Goal: Transaction & Acquisition: Purchase product/service

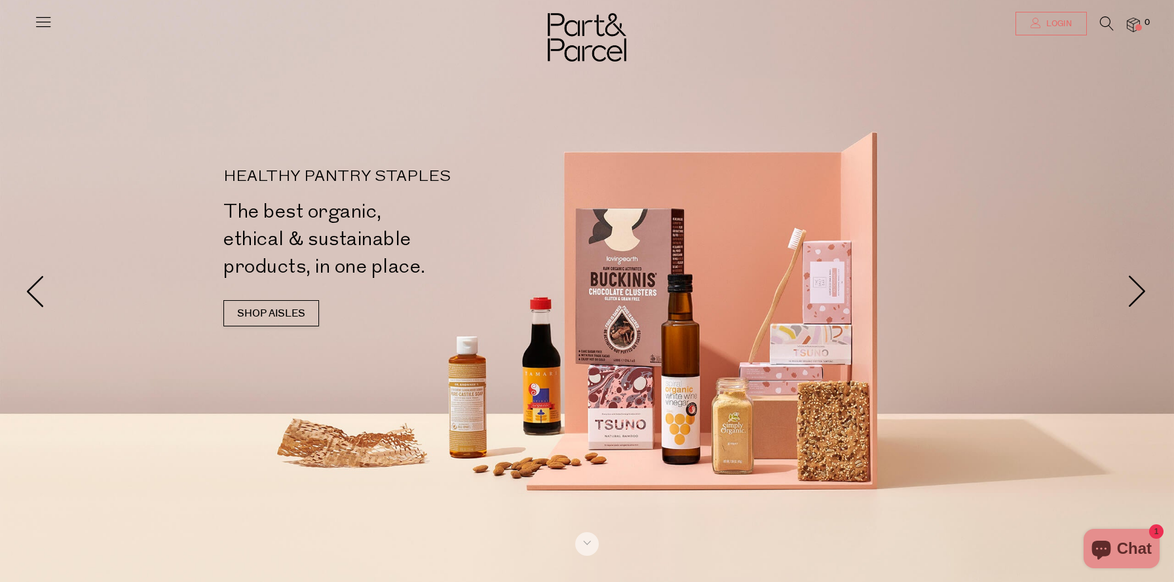
type input "[EMAIL_ADDRESS][DOMAIN_NAME]"
click at [1064, 18] on span "Login" at bounding box center [1057, 23] width 29 height 11
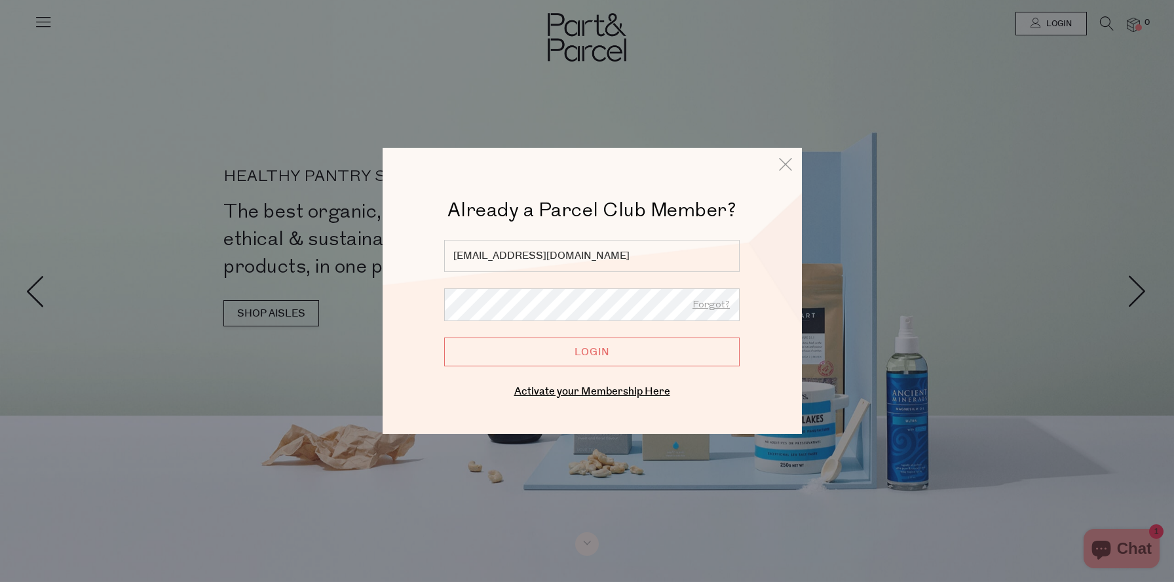
click at [578, 352] on input "Login" at bounding box center [591, 351] width 295 height 29
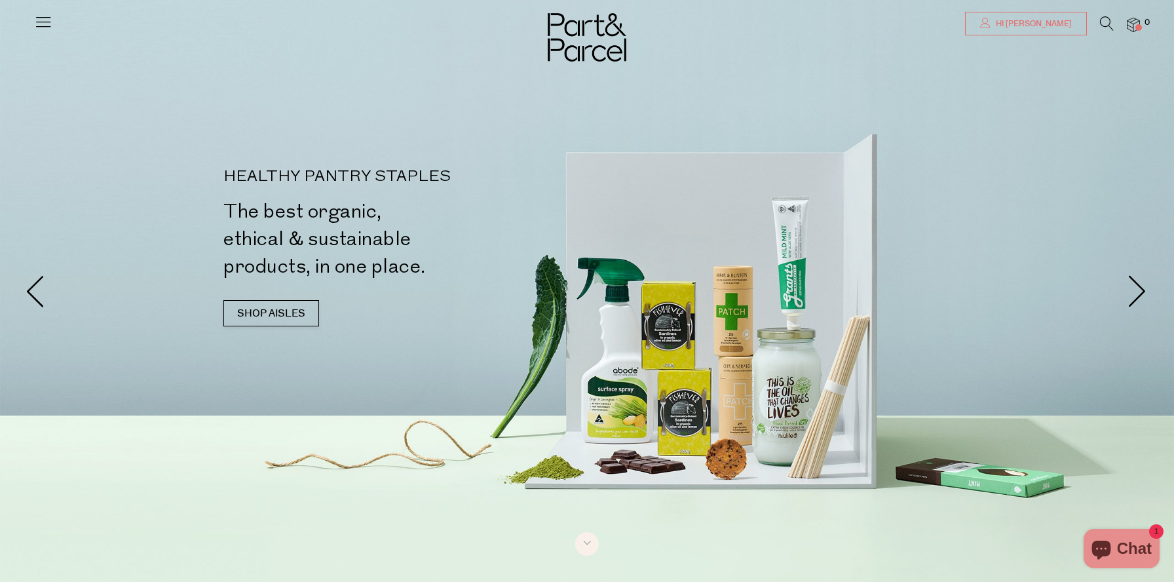
click at [1012, 29] on link "Hi [PERSON_NAME]" at bounding box center [1026, 24] width 122 height 24
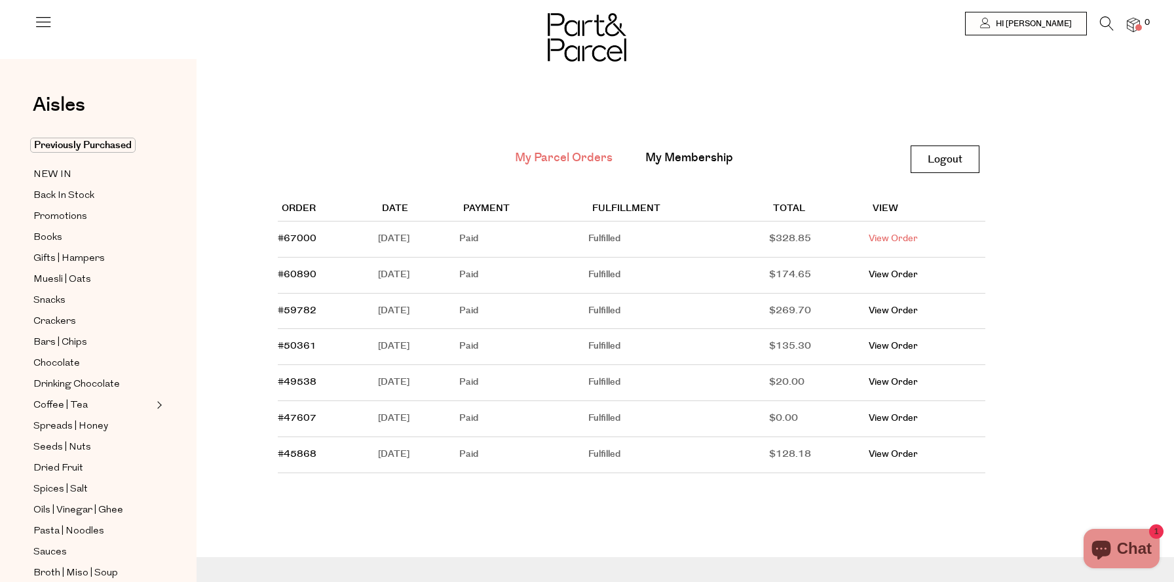
click at [918, 238] on link "View Order" at bounding box center [893, 238] width 49 height 13
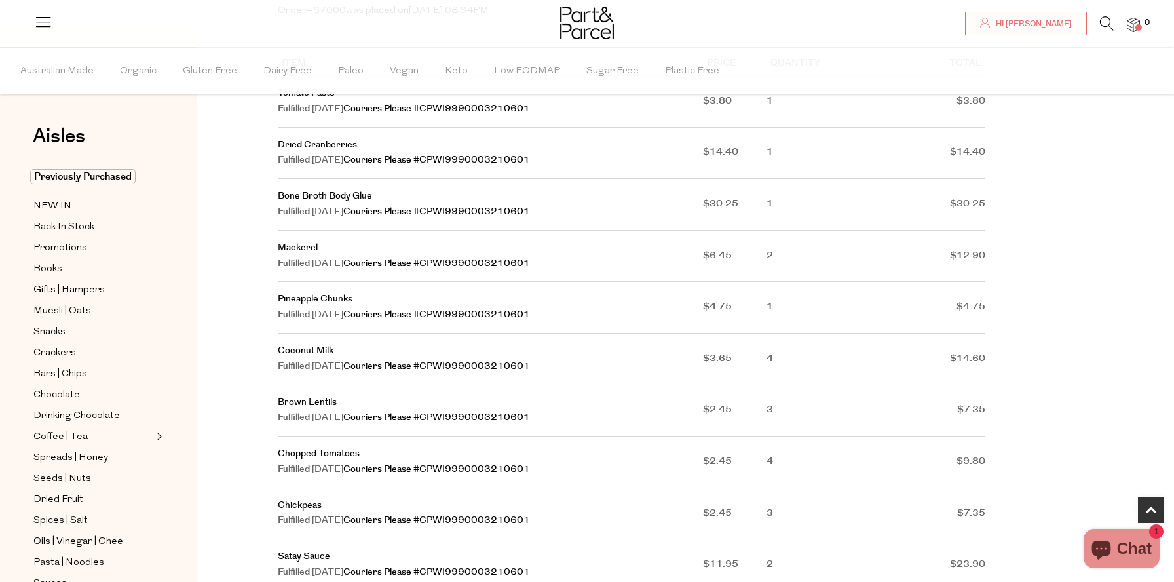
scroll to position [238, 0]
click at [1064, 23] on span "Hi Stacey" at bounding box center [1031, 23] width 79 height 11
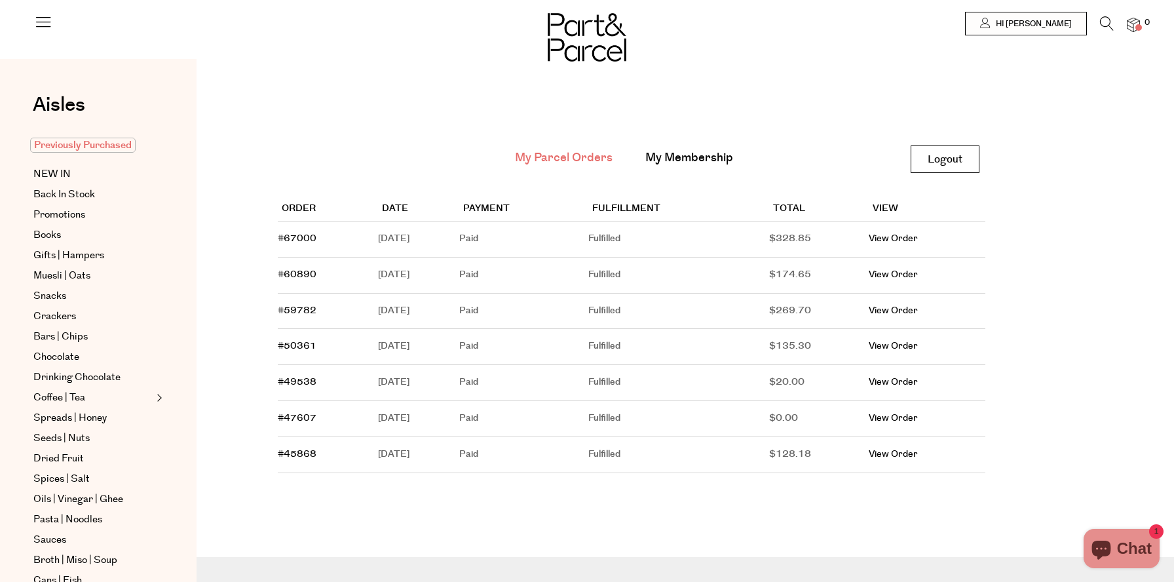
click at [60, 149] on span "Previously Purchased" at bounding box center [82, 145] width 105 height 15
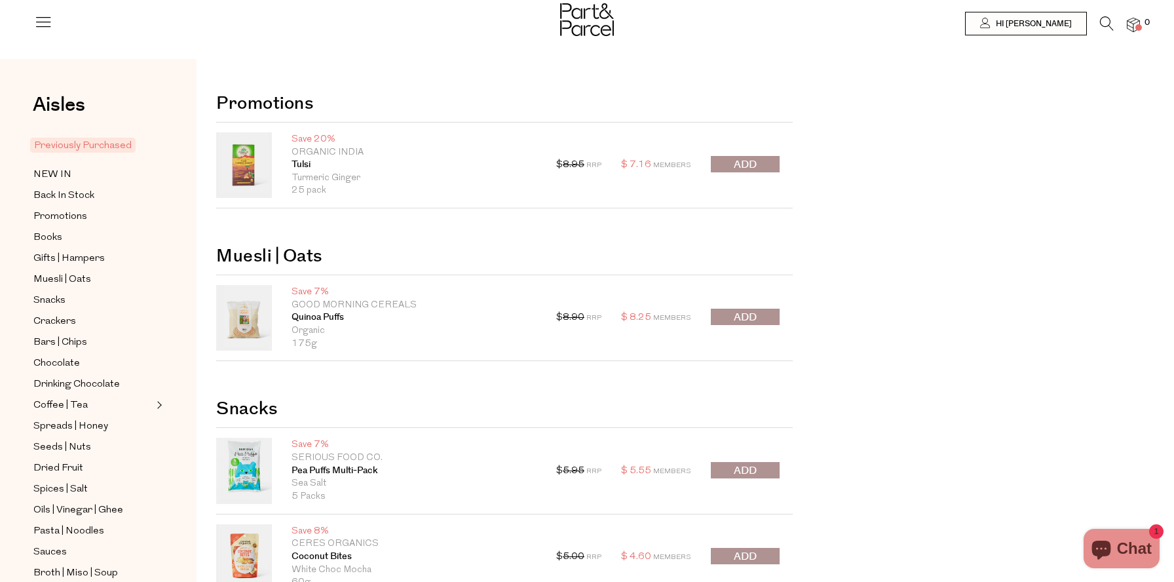
click at [766, 160] on button "submit" at bounding box center [745, 164] width 69 height 16
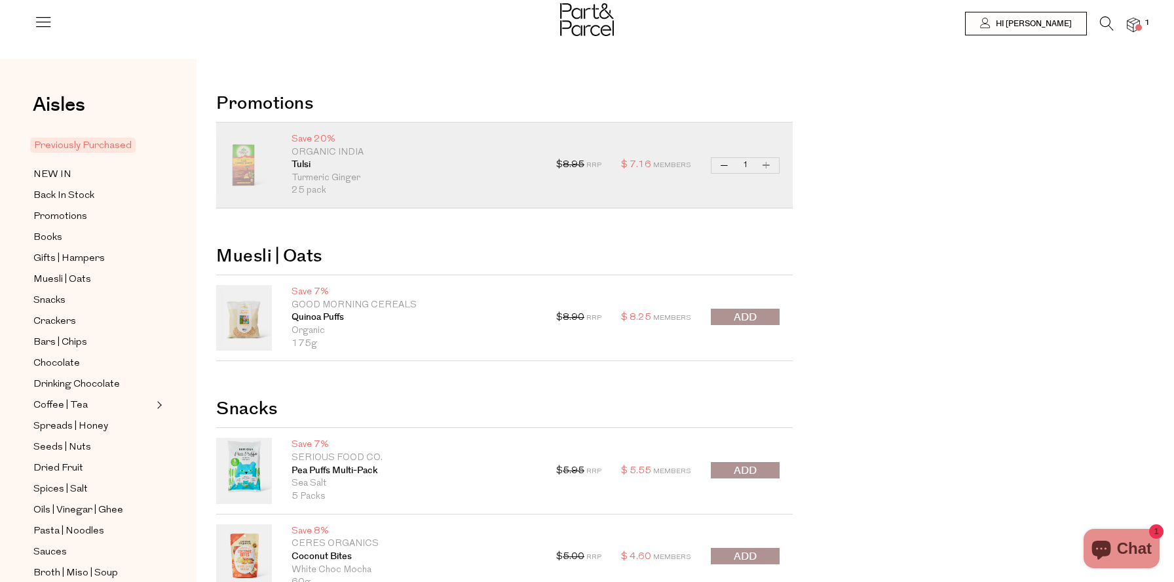
click at [767, 167] on button "Increase Tulsi" at bounding box center [767, 165] width 16 height 15
type input "2"
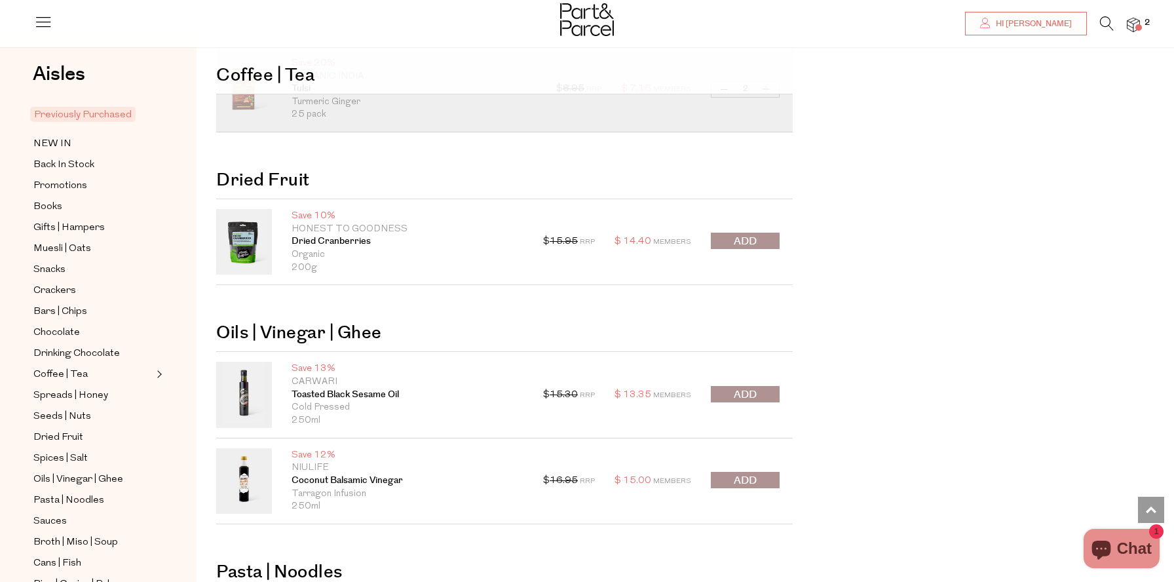
scroll to position [1444, 0]
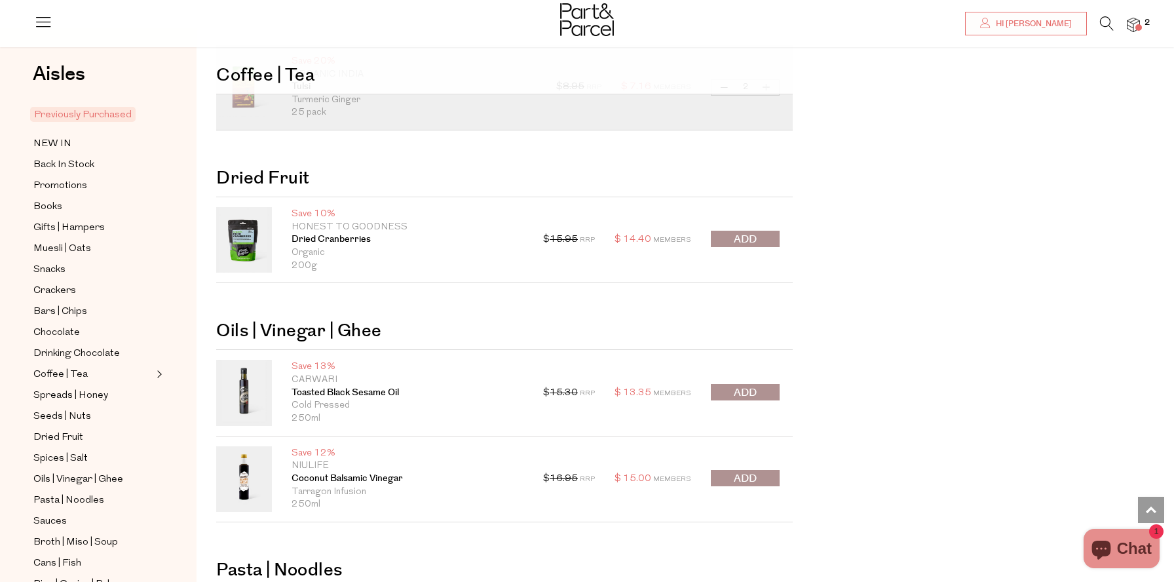
click at [759, 239] on button "submit" at bounding box center [745, 239] width 69 height 16
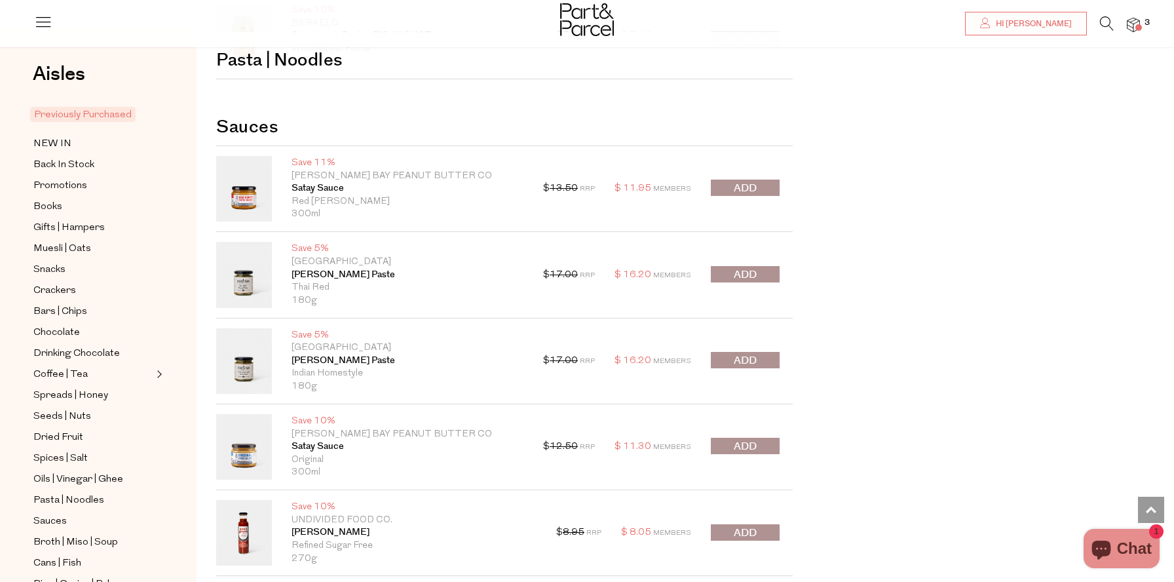
scroll to position [2043, 0]
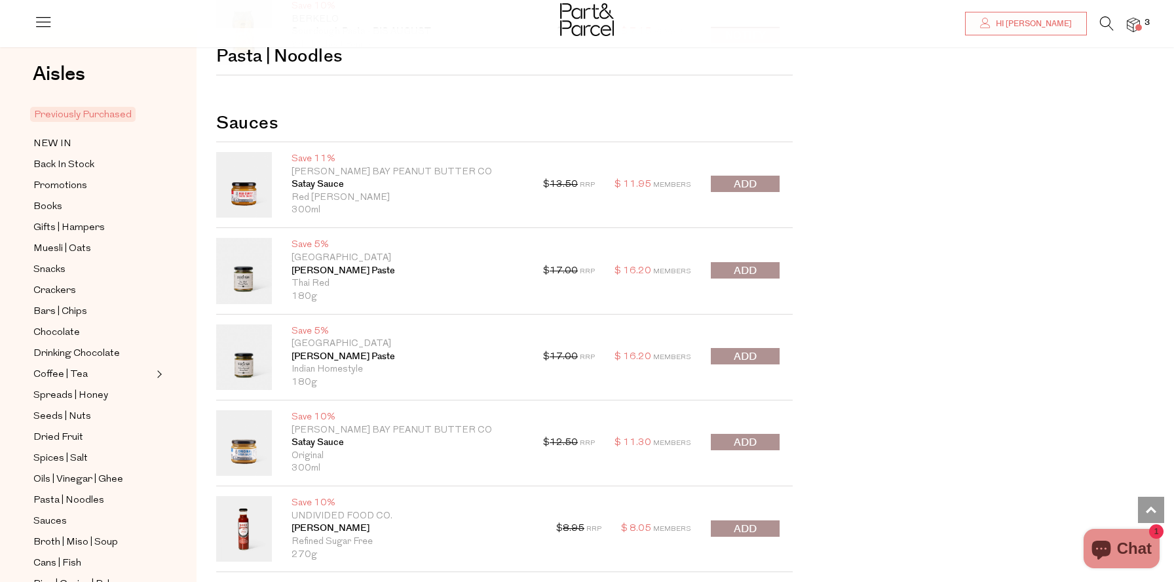
click at [743, 441] on span "submit" at bounding box center [745, 442] width 23 height 15
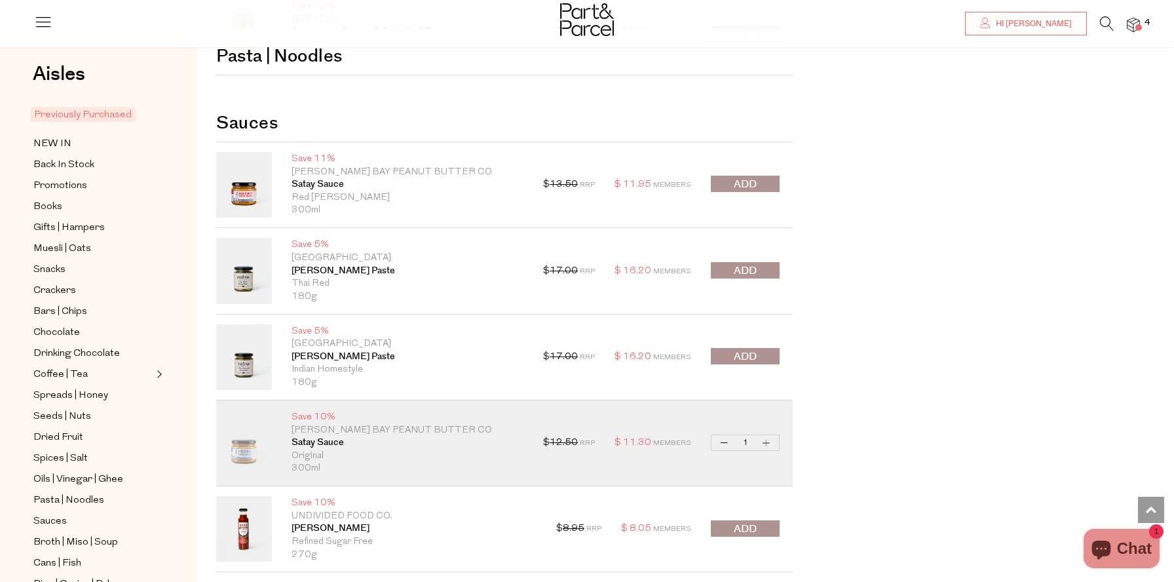
click at [743, 181] on span "submit" at bounding box center [745, 184] width 23 height 15
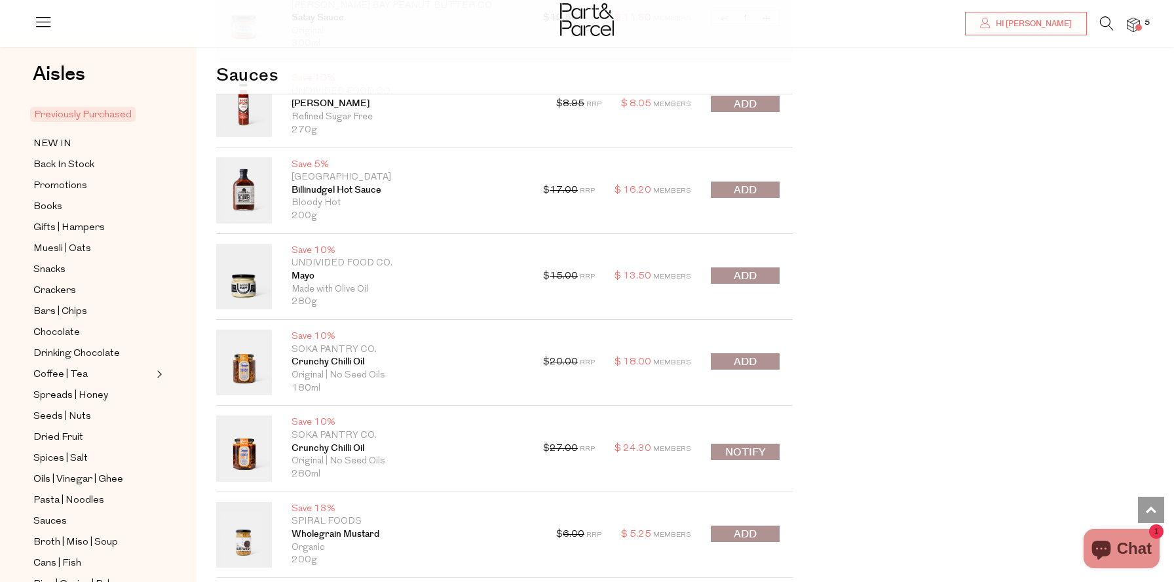
scroll to position [2468, 0]
click at [754, 273] on span "submit" at bounding box center [745, 275] width 23 height 15
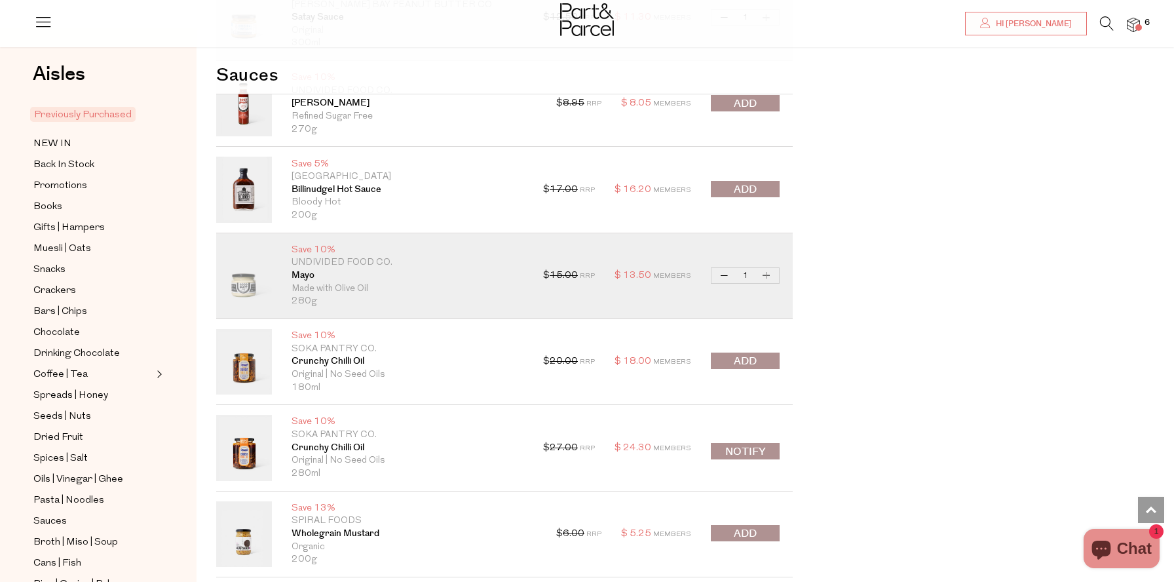
click at [770, 273] on button "Increase Mayo" at bounding box center [767, 275] width 16 height 15
type input "2"
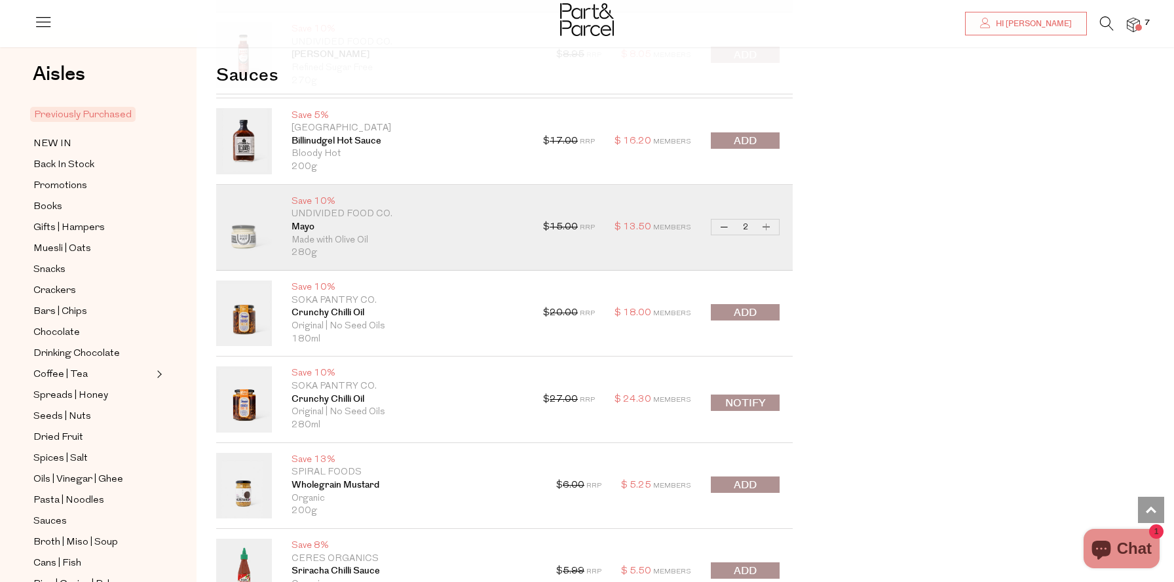
scroll to position [2518, 0]
click at [748, 307] on span "submit" at bounding box center [745, 311] width 23 height 15
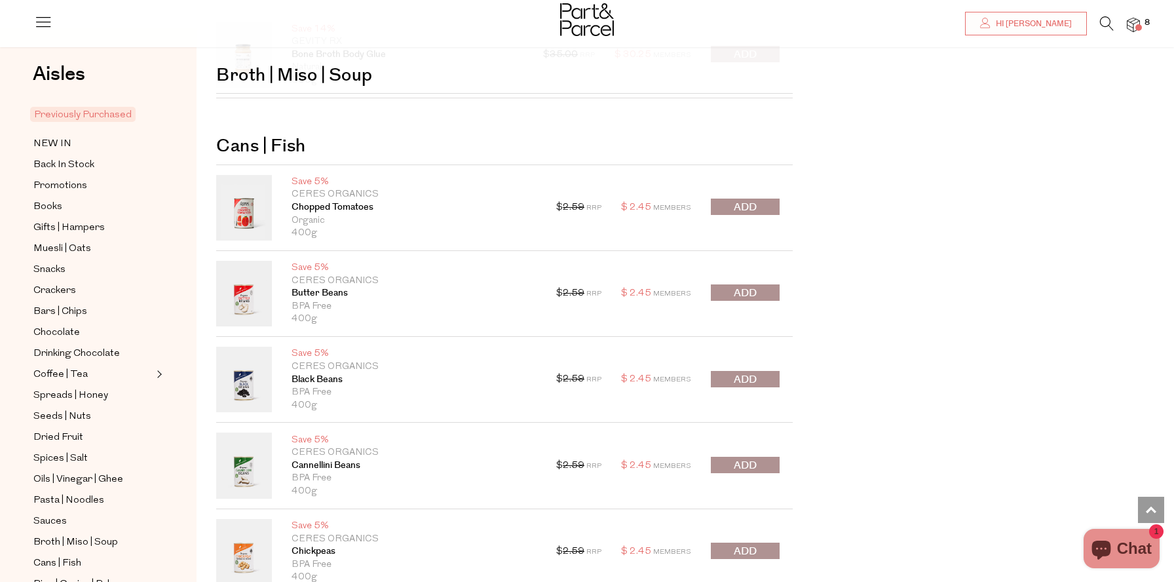
scroll to position [3273, 0]
click at [745, 291] on span "submit" at bounding box center [745, 291] width 23 height 15
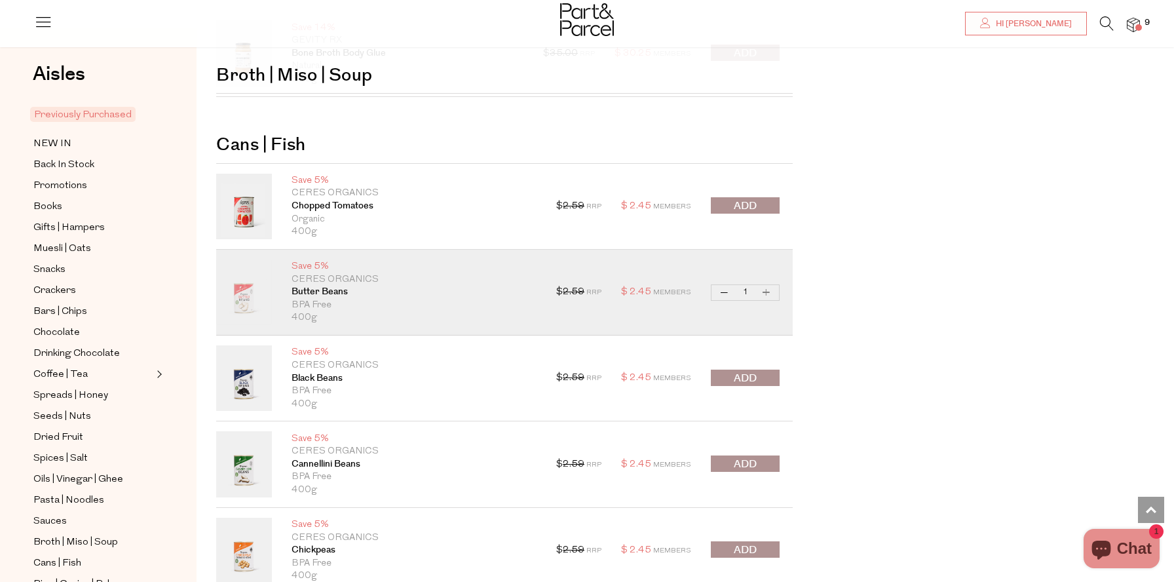
click at [769, 290] on button "Increase Butter Beans" at bounding box center [767, 292] width 16 height 15
type input "2"
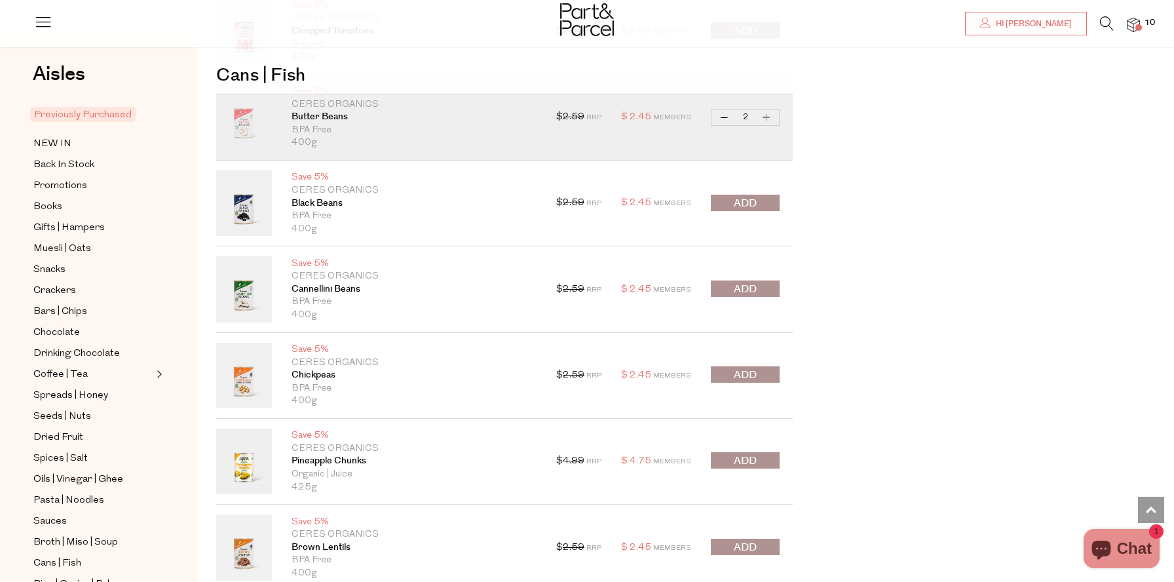
scroll to position [3453, 0]
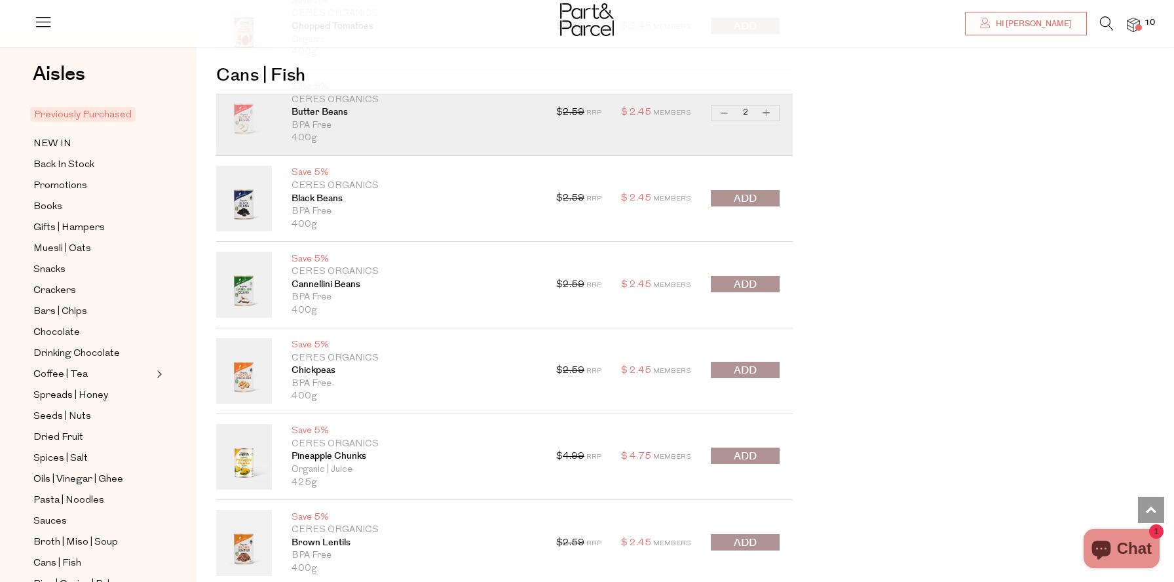
click at [757, 286] on button "submit" at bounding box center [745, 284] width 69 height 16
click at [757, 195] on div at bounding box center [745, 199] width 69 height 18
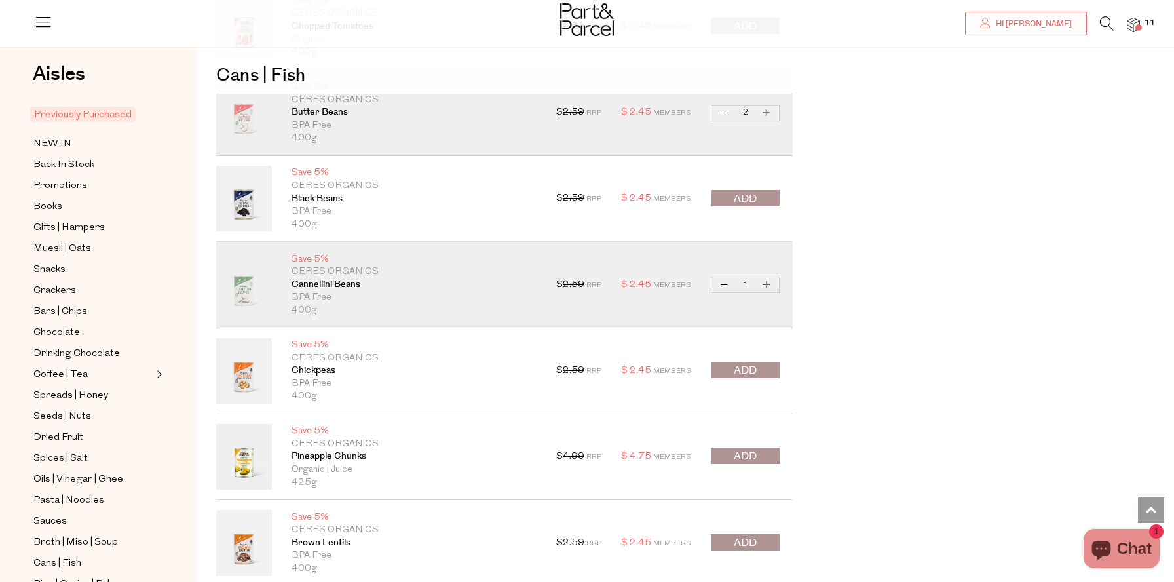
click at [734, 200] on span "submit" at bounding box center [745, 198] width 23 height 15
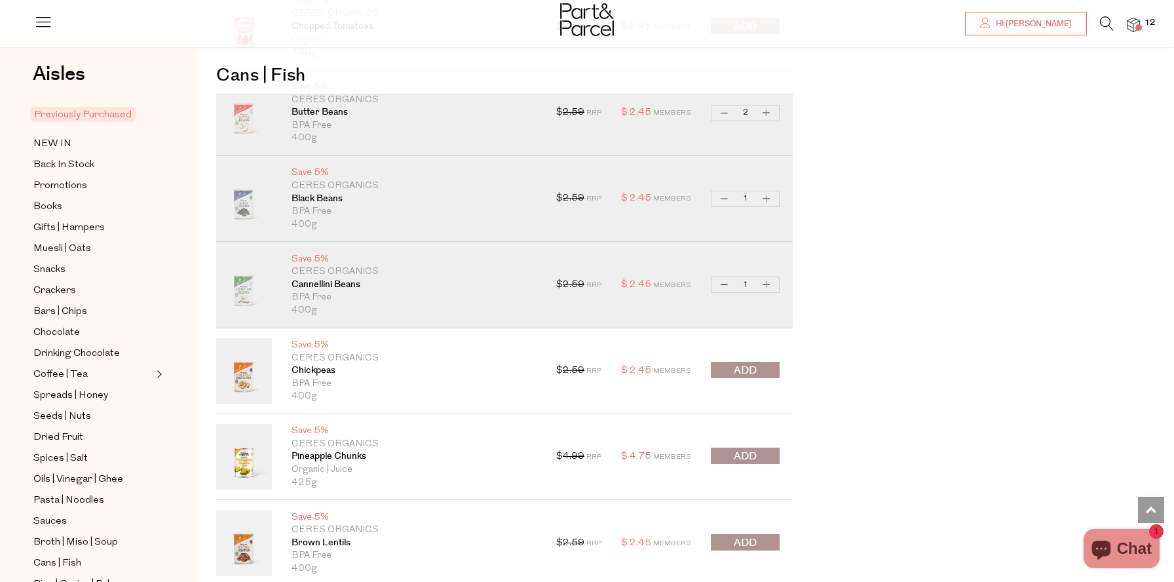
click at [754, 365] on span "submit" at bounding box center [745, 370] width 23 height 15
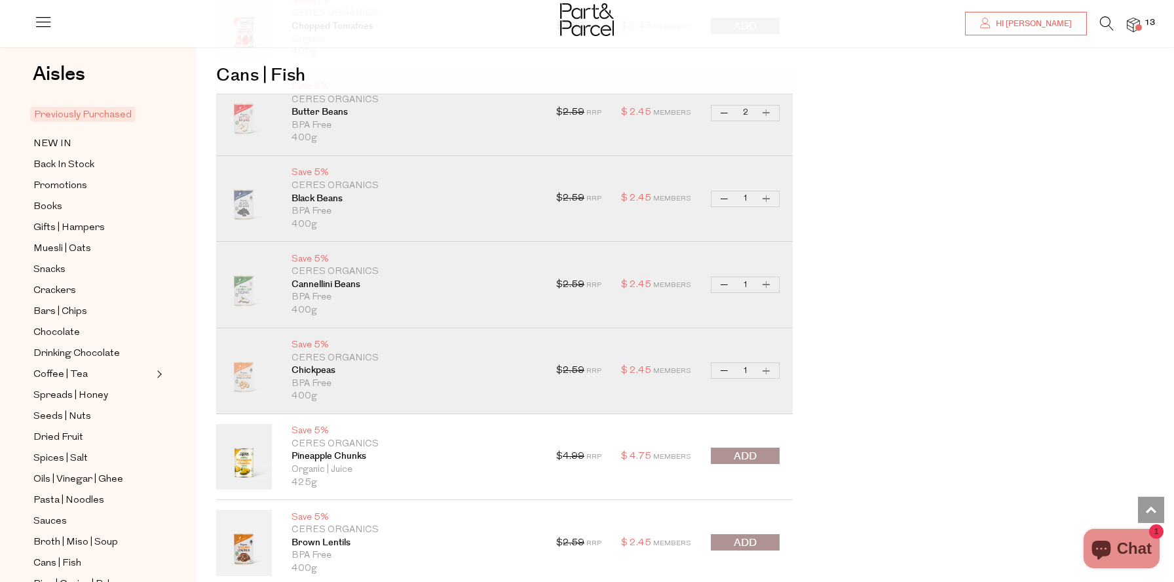
click at [766, 369] on button "Increase Chickpeas" at bounding box center [767, 370] width 16 height 15
type input "2"
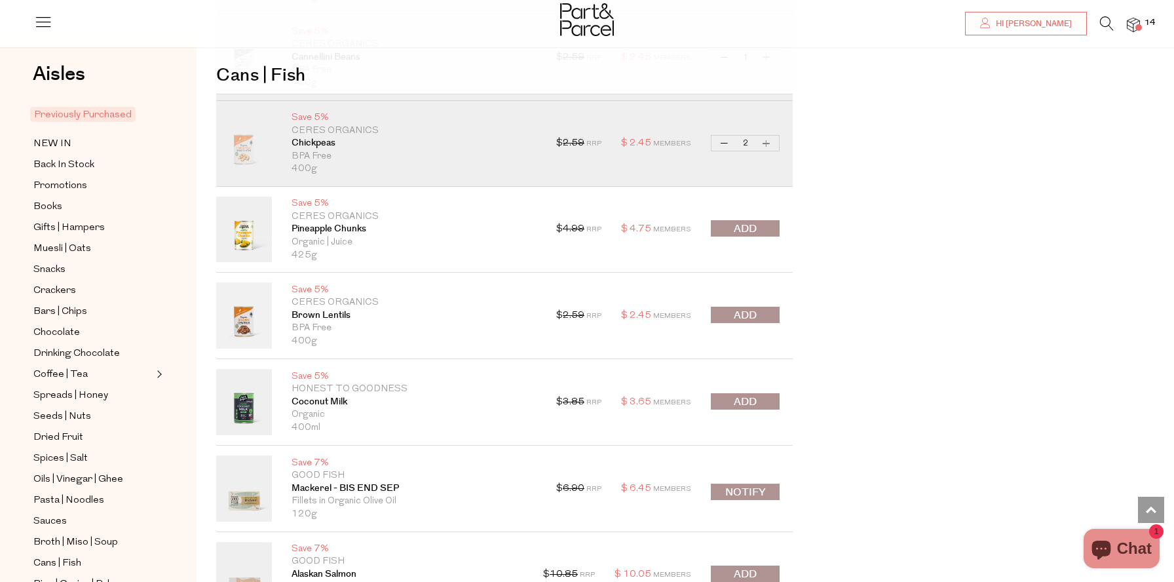
scroll to position [3681, 0]
click at [749, 398] on span "submit" at bounding box center [745, 401] width 23 height 15
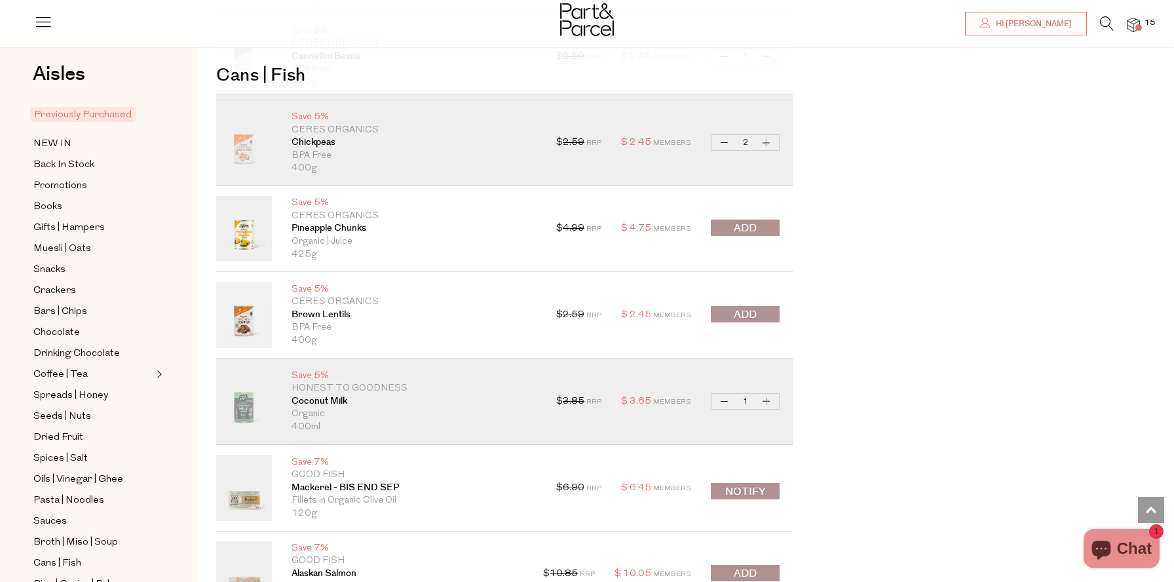
click at [766, 396] on button "Increase Coconut Milk" at bounding box center [767, 401] width 16 height 15
type input "2"
click at [766, 403] on button "Increase Coconut Milk" at bounding box center [767, 401] width 16 height 15
type input "3"
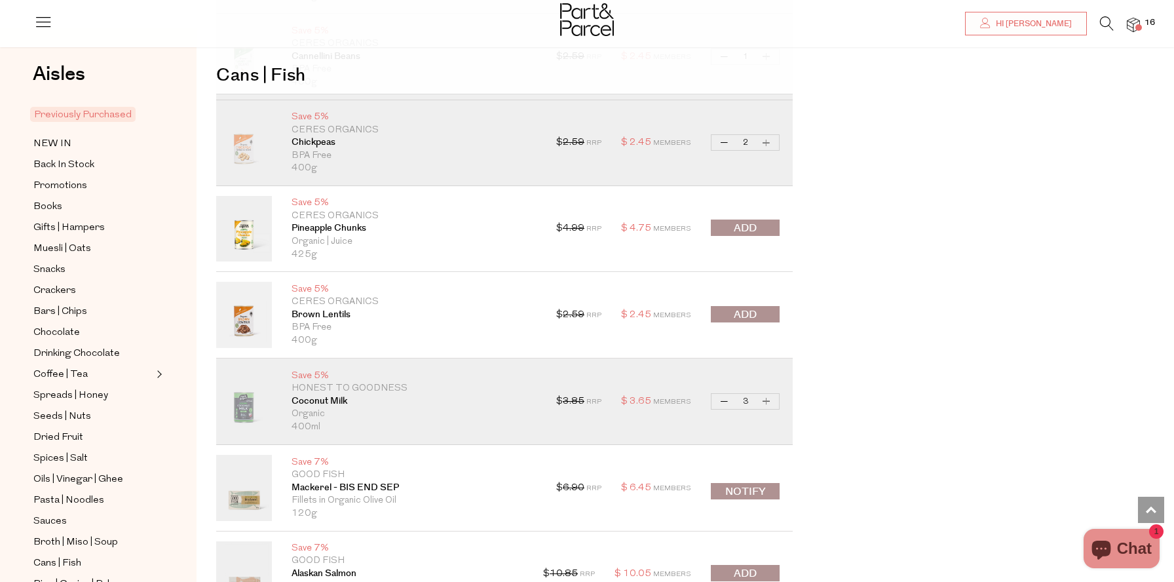
type input "3"
click at [766, 403] on button "Increase Coconut Milk" at bounding box center [767, 401] width 16 height 15
type input "4"
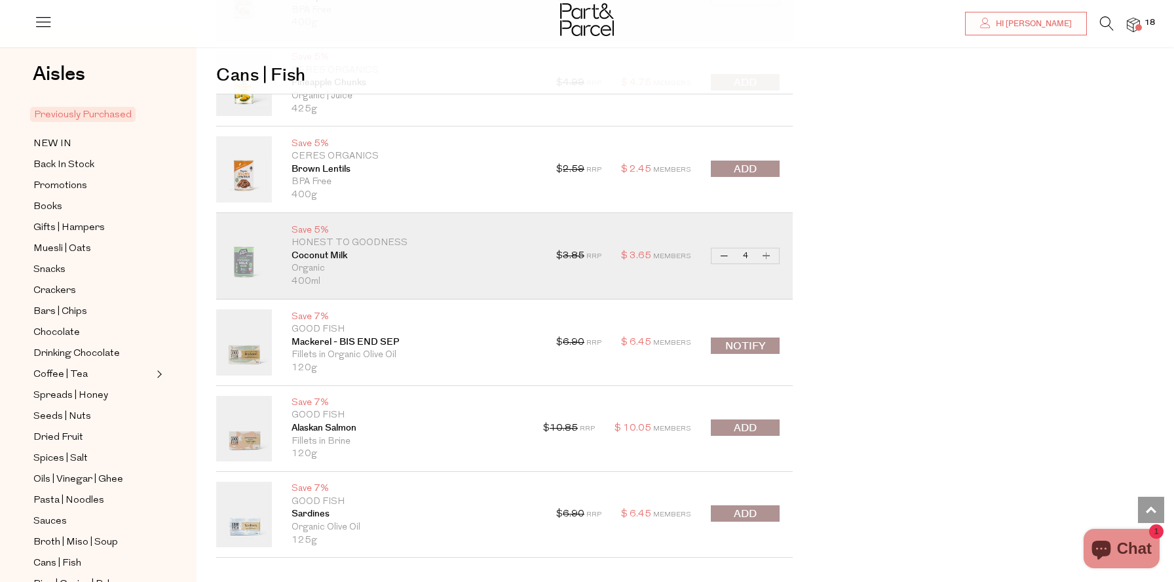
scroll to position [3827, 0]
click at [747, 512] on span "submit" at bounding box center [745, 512] width 23 height 15
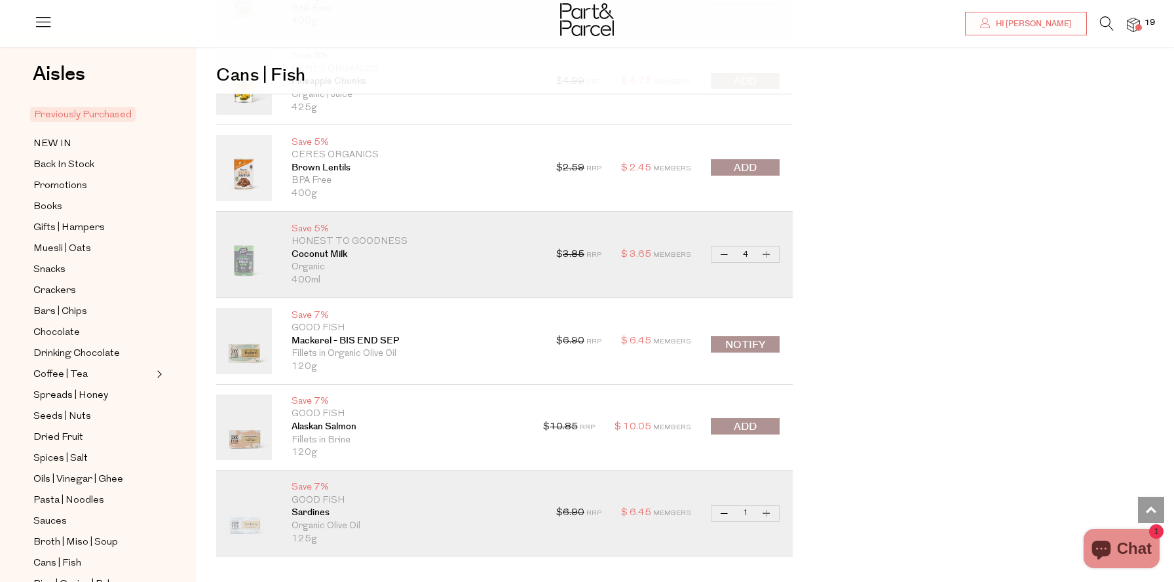
click at [769, 512] on button "Increase Sardines" at bounding box center [767, 513] width 16 height 15
type input "2"
click at [754, 343] on button "Notify" at bounding box center [745, 344] width 69 height 16
type input "Notify when available"
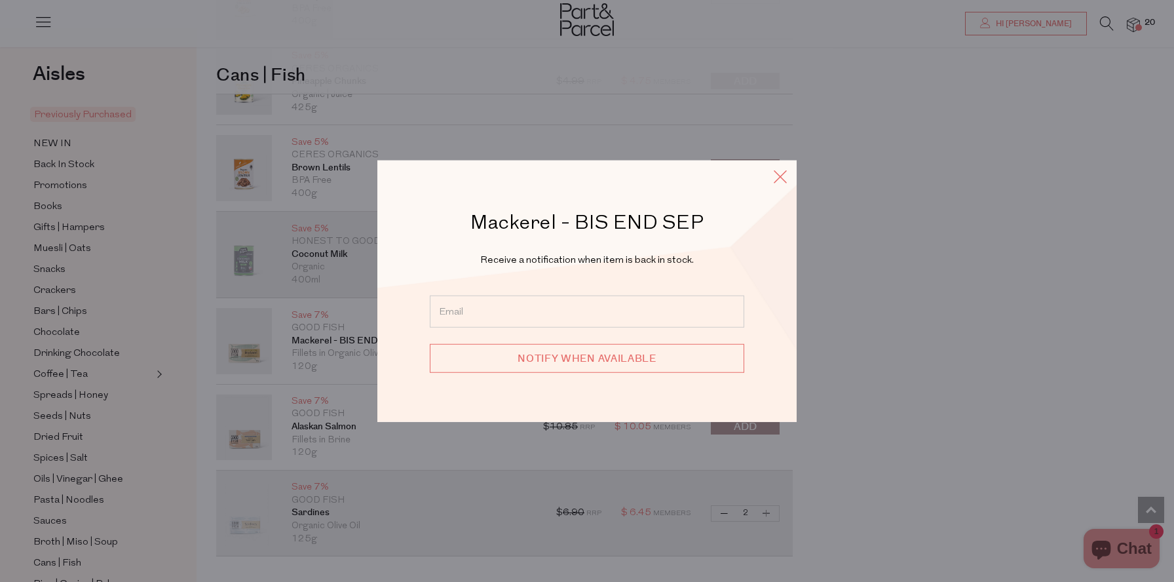
click at [787, 172] on icon at bounding box center [780, 176] width 20 height 19
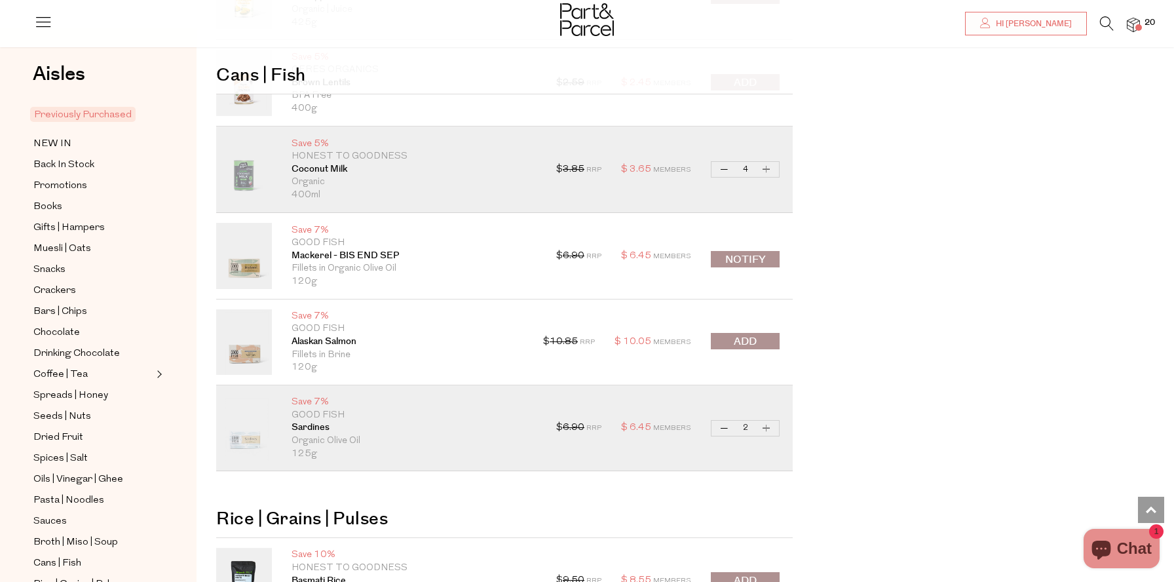
scroll to position [3923, 0]
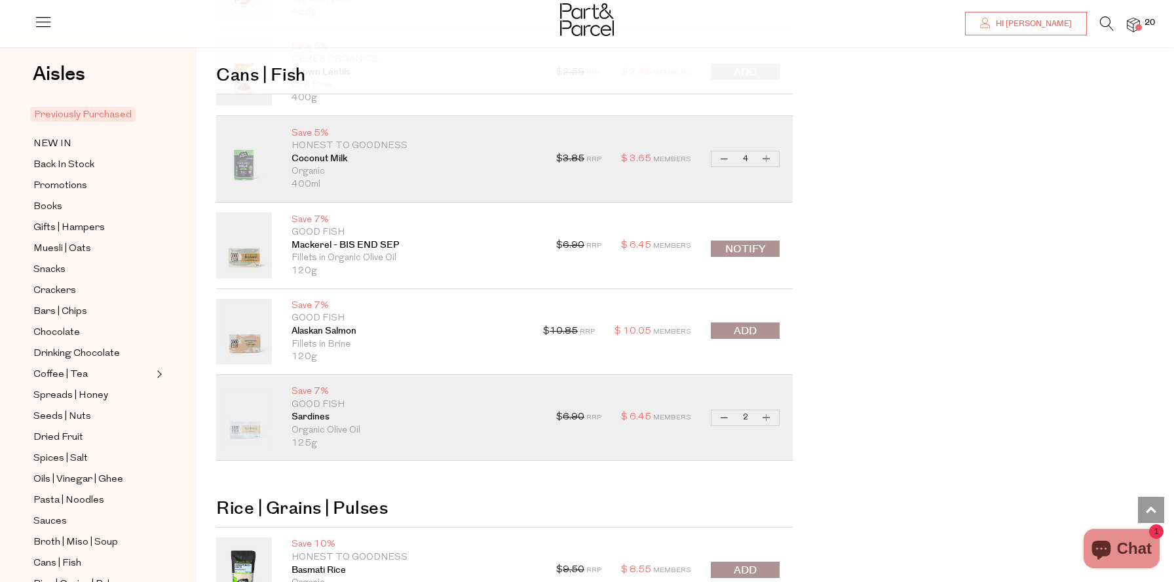
click at [740, 328] on span "submit" at bounding box center [745, 331] width 23 height 15
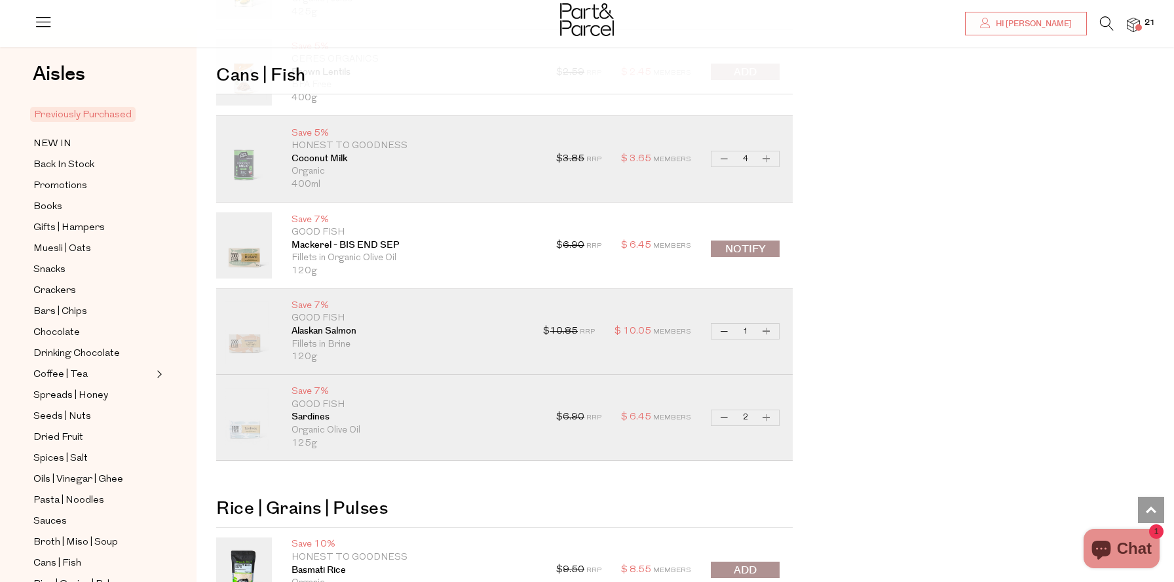
click at [766, 329] on button "Increase Alaskan Salmon" at bounding box center [767, 331] width 16 height 15
type input "2"
click at [720, 417] on button "Decrease Sardines" at bounding box center [725, 417] width 16 height 15
type input "1"
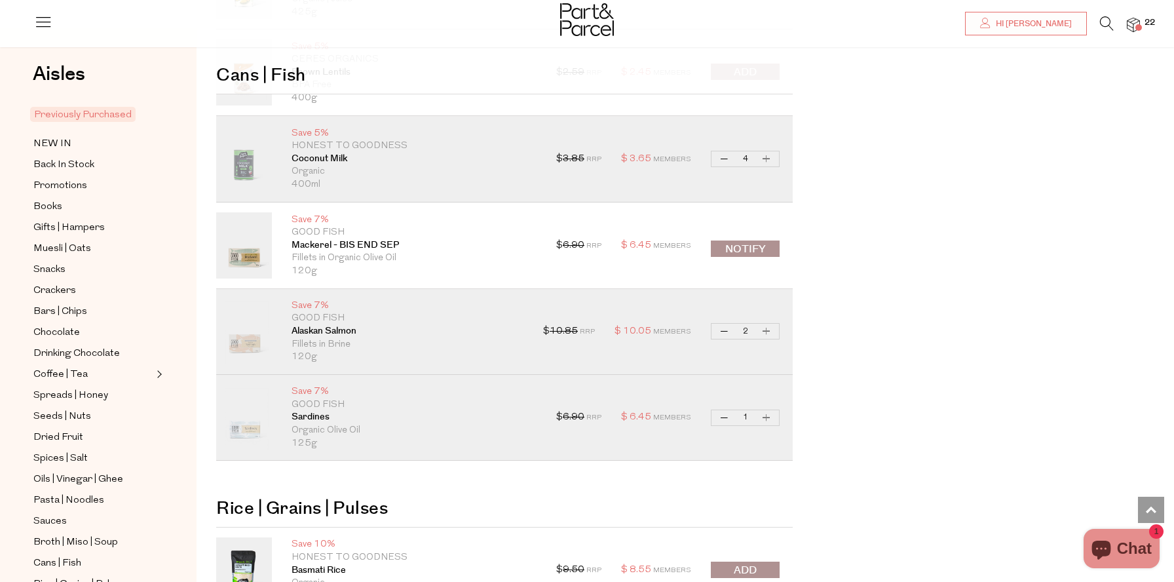
type input "1"
click at [768, 417] on button "Increase Sardines" at bounding box center [767, 417] width 16 height 15
type input "2"
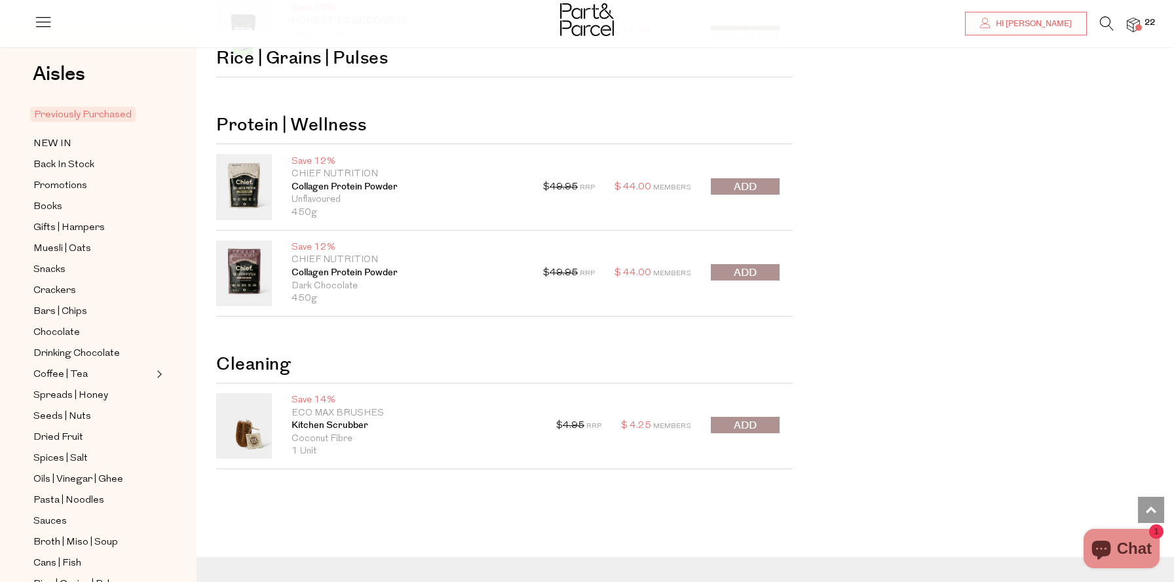
scroll to position [4460, 0]
click at [749, 267] on span "submit" at bounding box center [745, 271] width 23 height 15
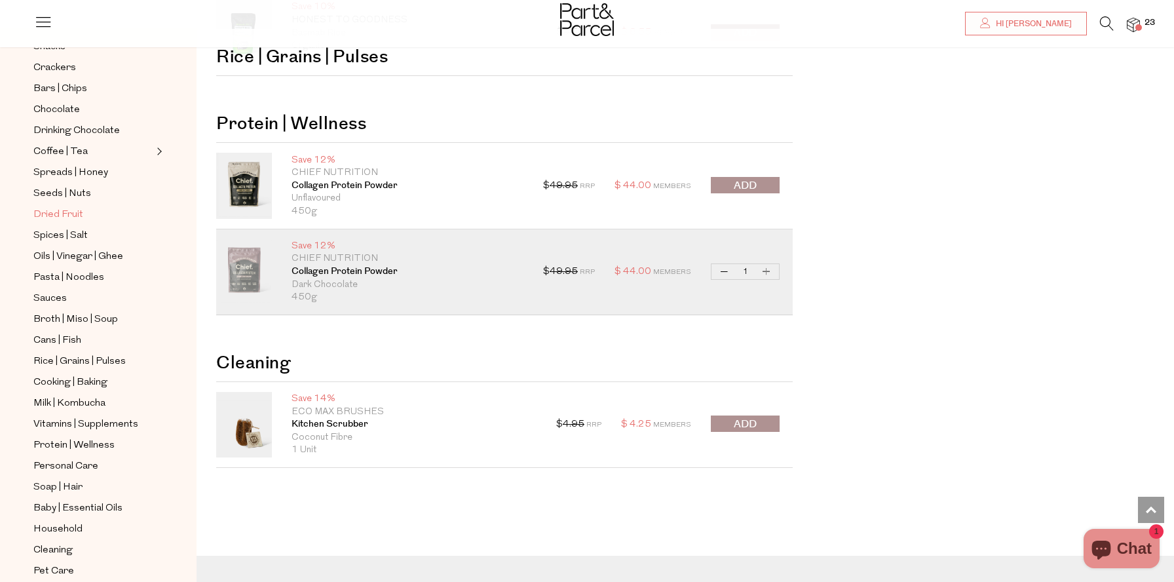
scroll to position [232, 0]
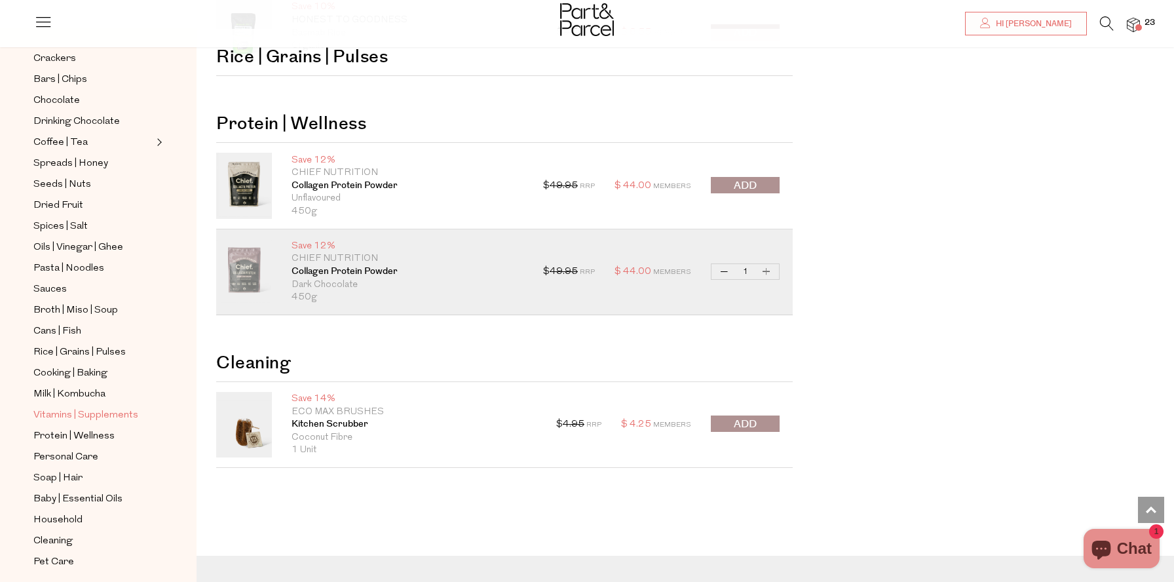
click at [84, 413] on span "Vitamins | Supplements" at bounding box center [85, 415] width 105 height 16
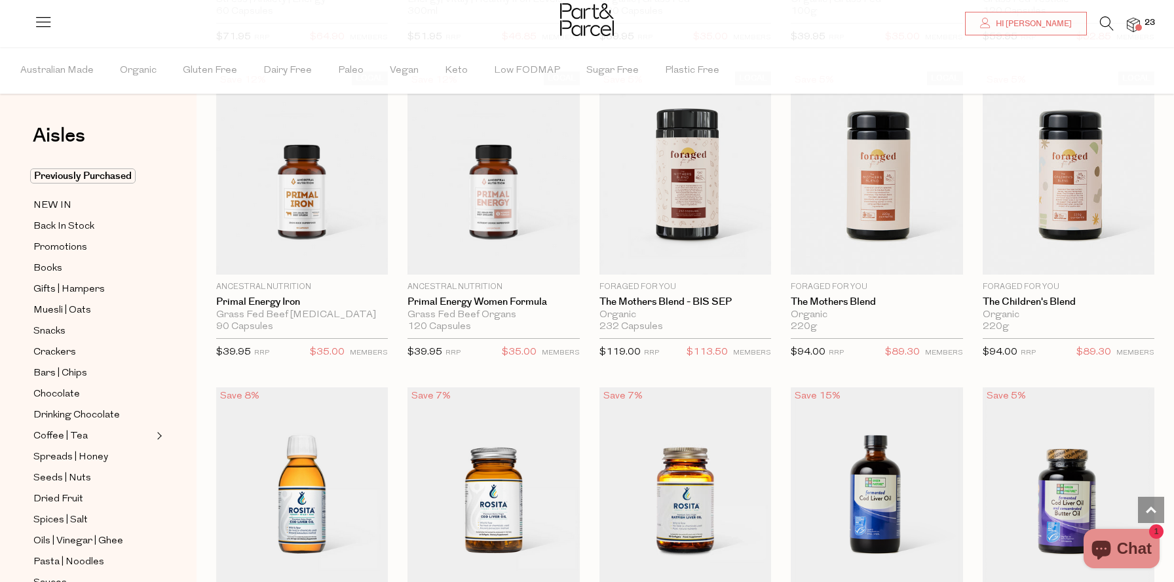
scroll to position [2310, 0]
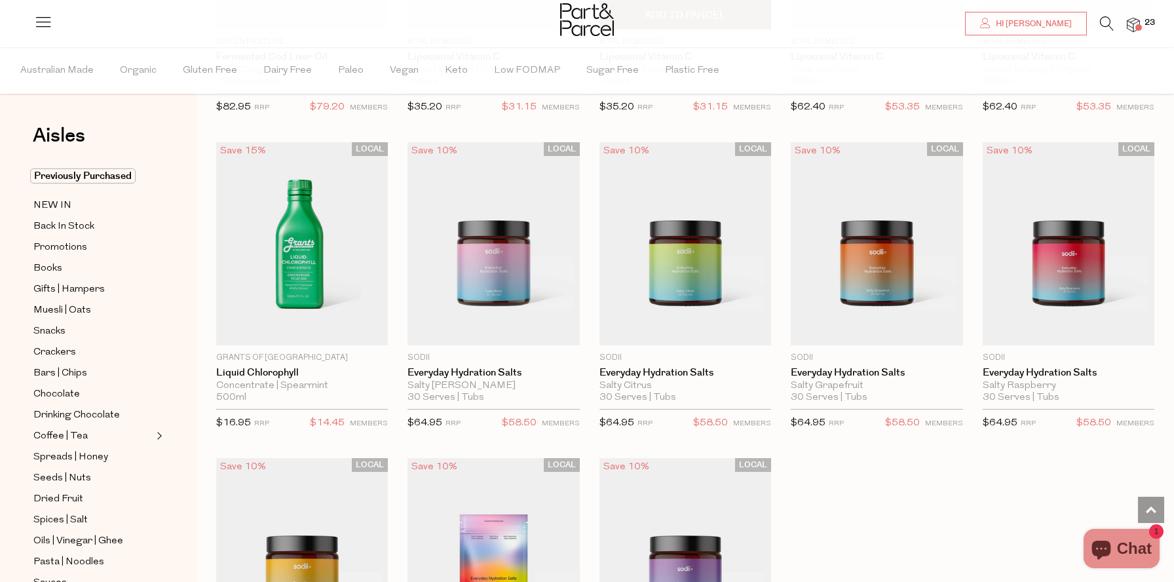
scroll to position [3164, 0]
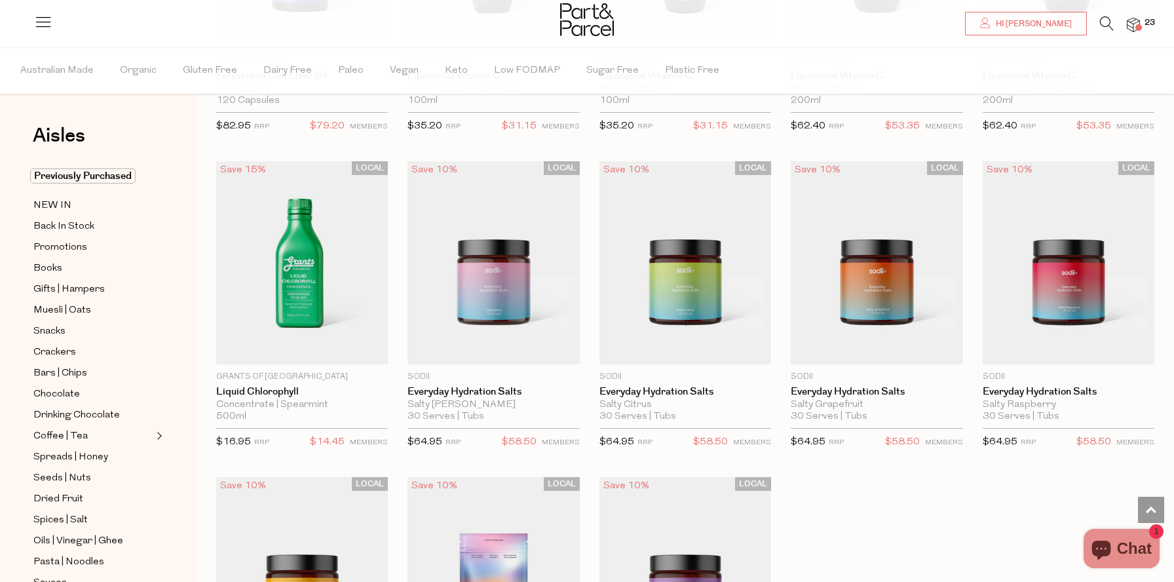
click at [1102, 18] on icon at bounding box center [1107, 23] width 14 height 14
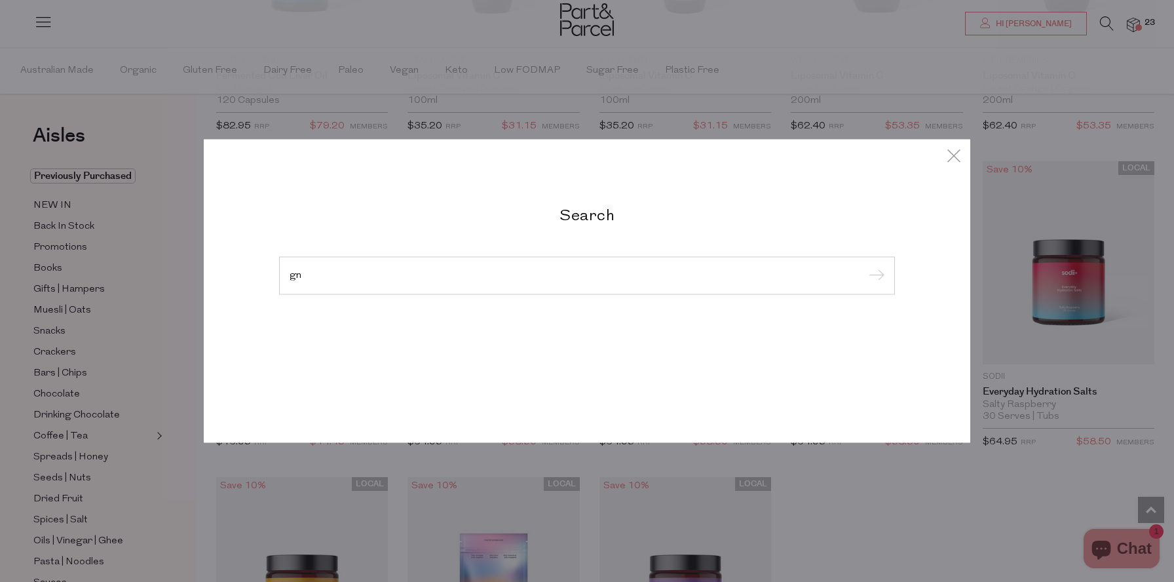
type input "g"
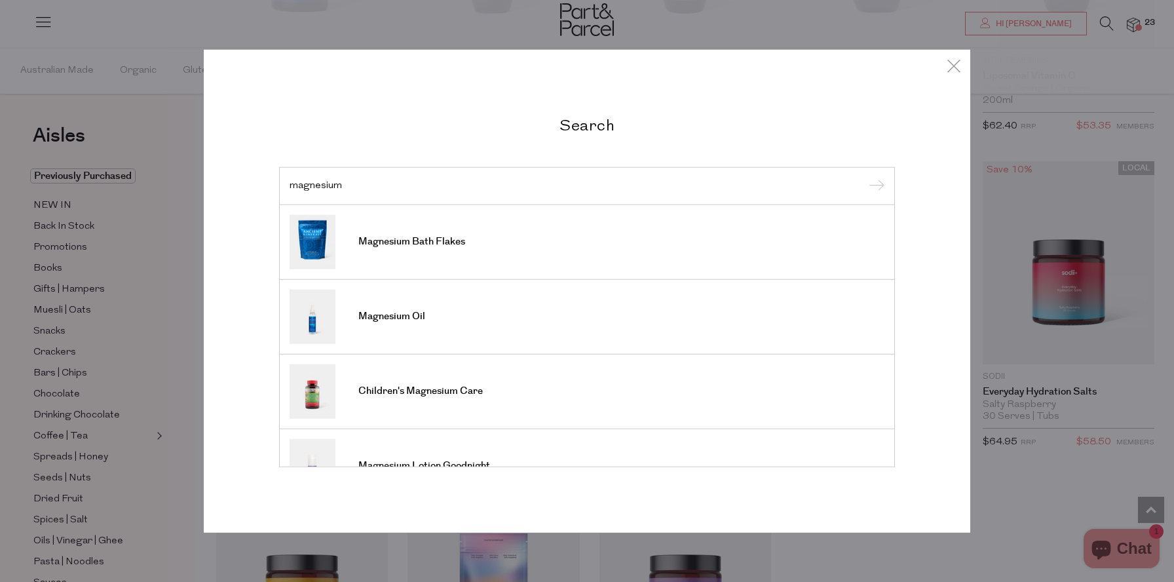
type input "magnesium"
click at [865, 177] on input "submit" at bounding box center [875, 187] width 20 height 20
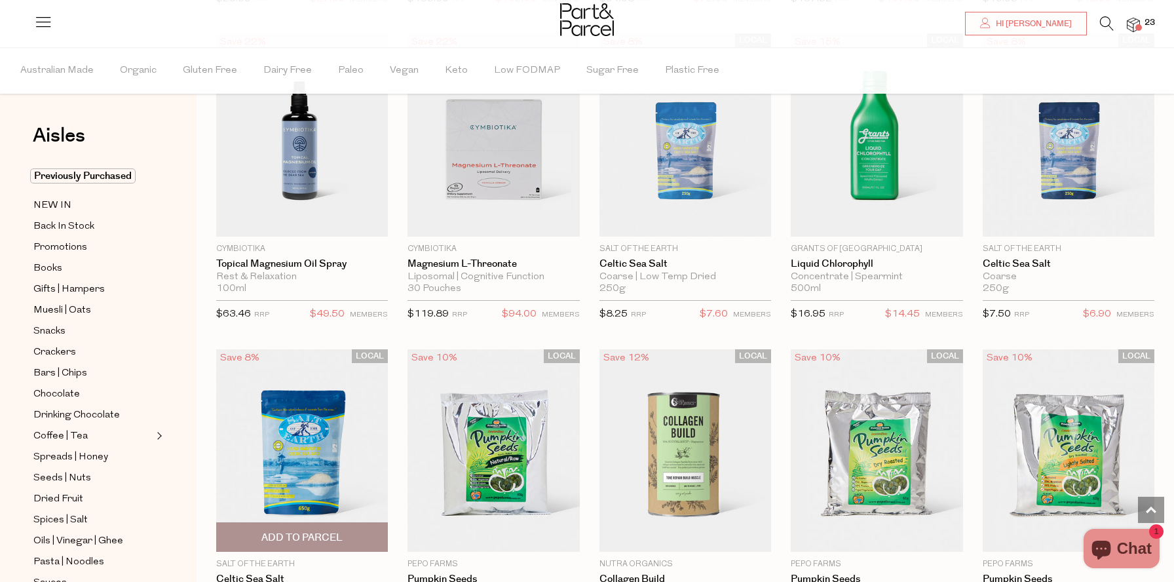
scroll to position [2323, 0]
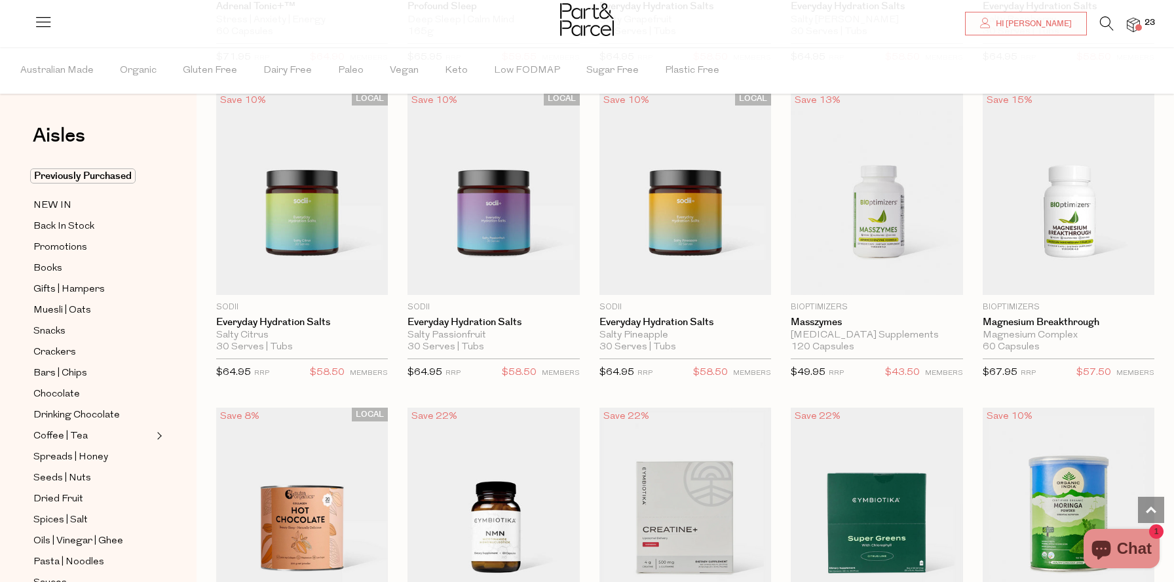
scroll to position [1629, 0]
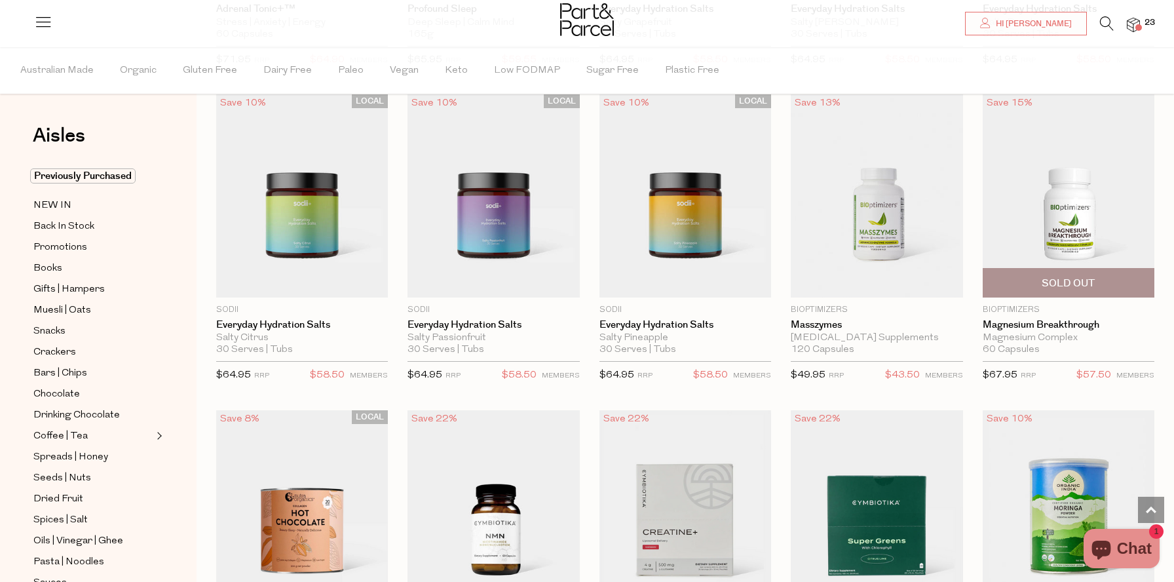
click at [1067, 219] on img at bounding box center [1069, 195] width 172 height 203
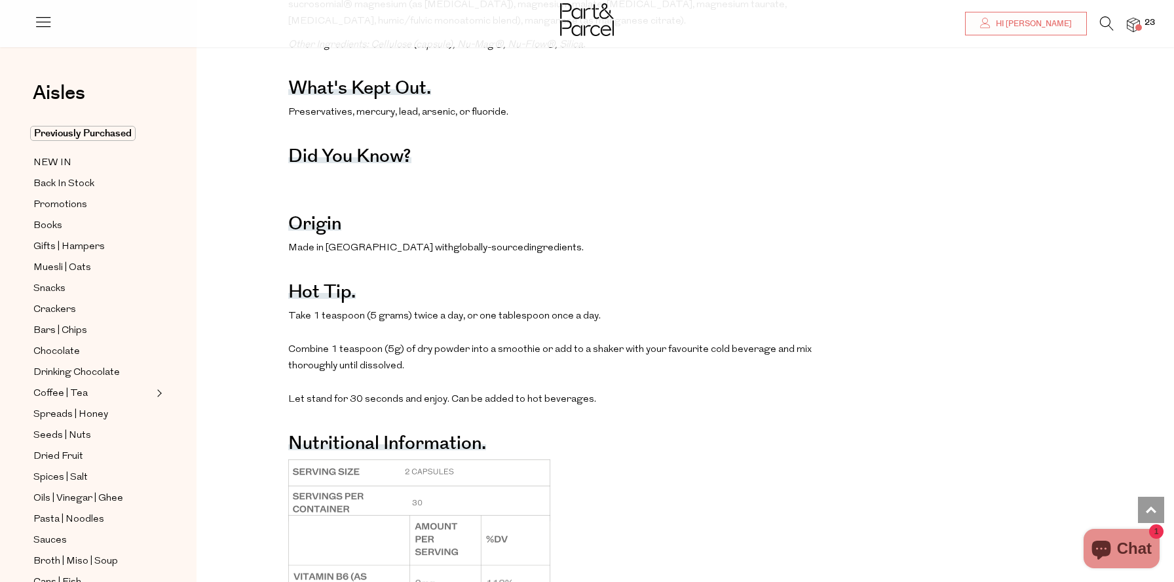
scroll to position [884, 0]
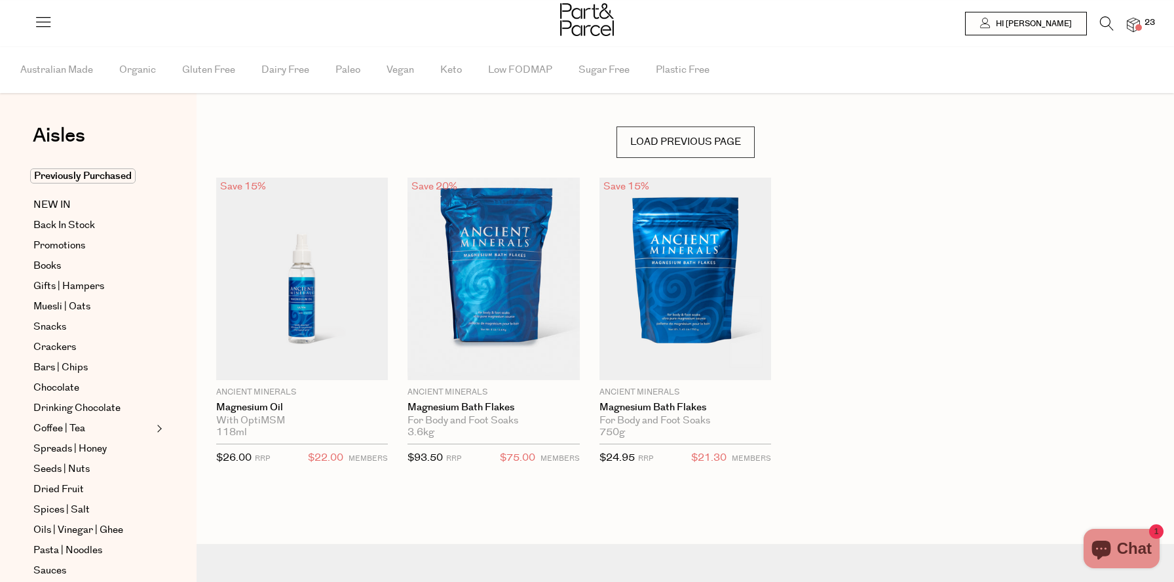
click at [1132, 26] on img at bounding box center [1133, 25] width 13 height 15
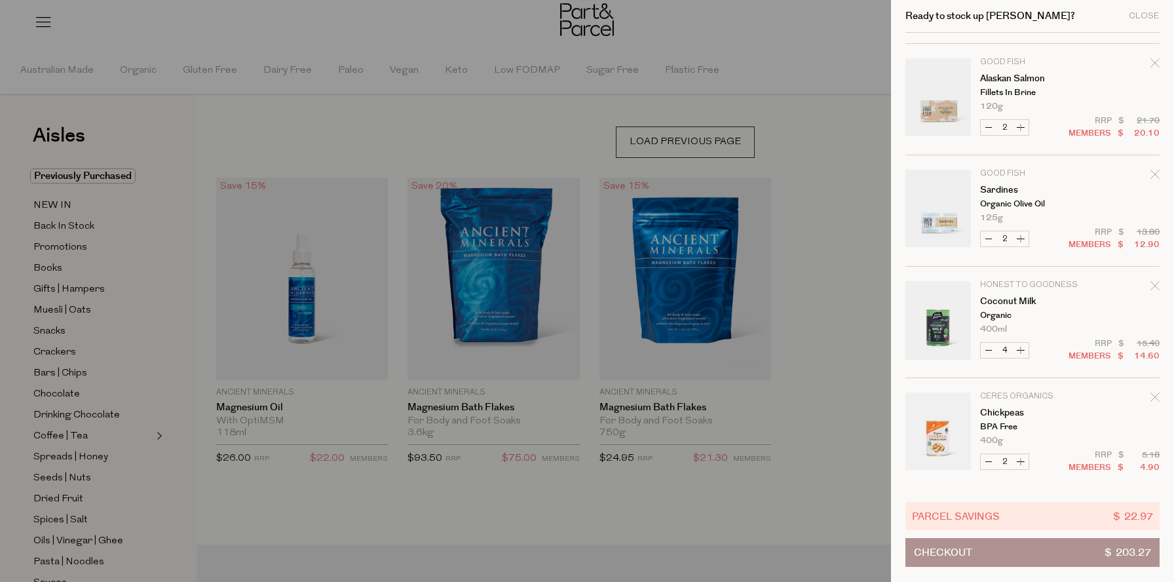
scroll to position [96, 0]
click at [1153, 178] on icon "Remove Sardines" at bounding box center [1154, 178] width 9 height 9
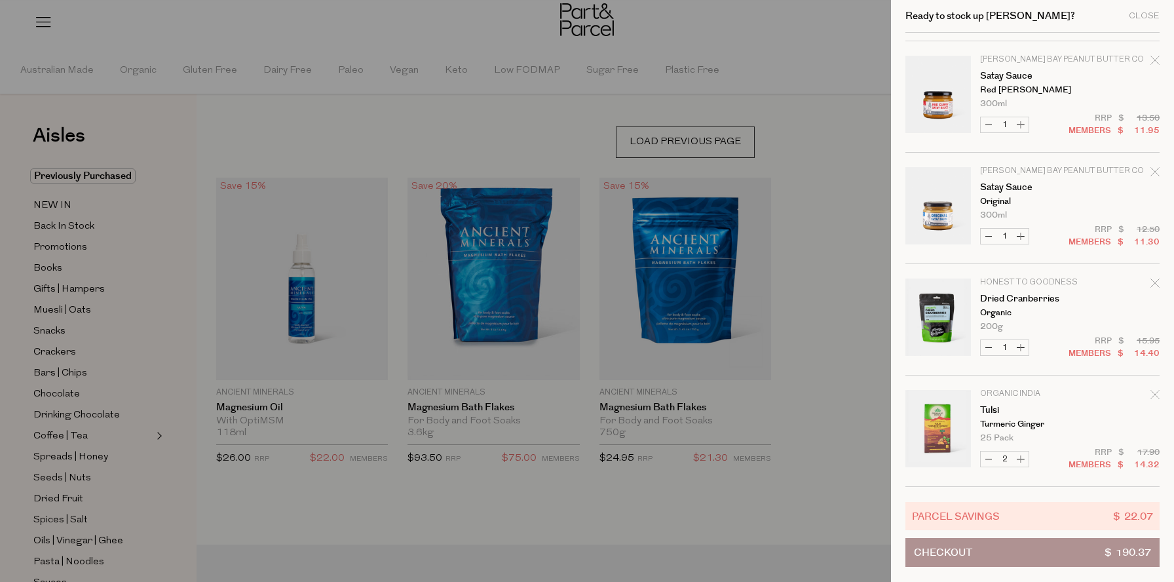
scroll to position [0, 0]
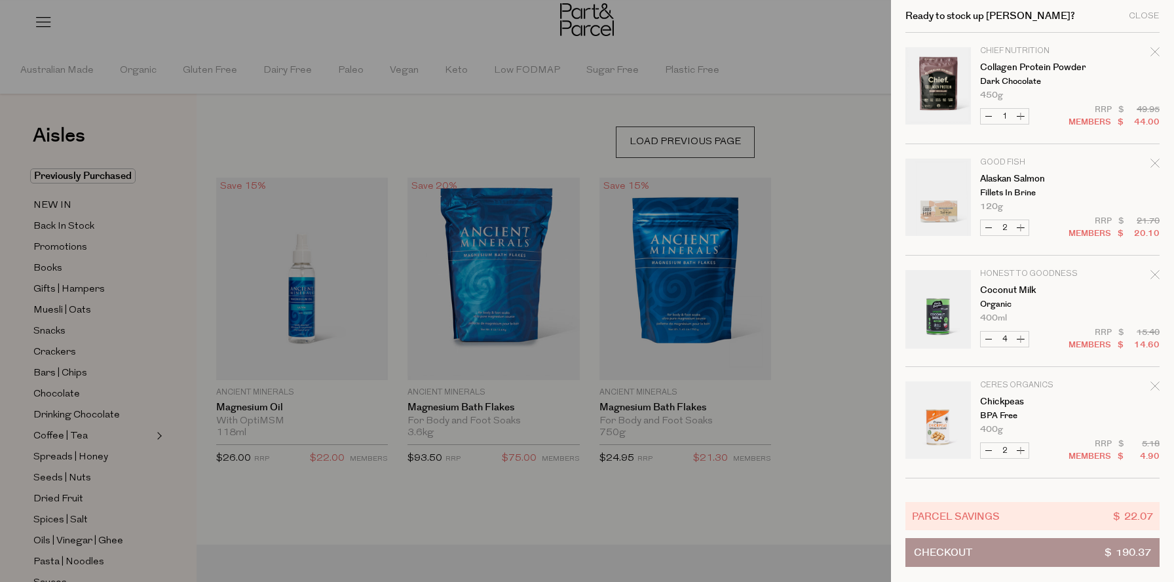
click at [1036, 559] on button "Checkout $ 190.37" at bounding box center [1032, 552] width 254 height 29
